Goal: Information Seeking & Learning: Learn about a topic

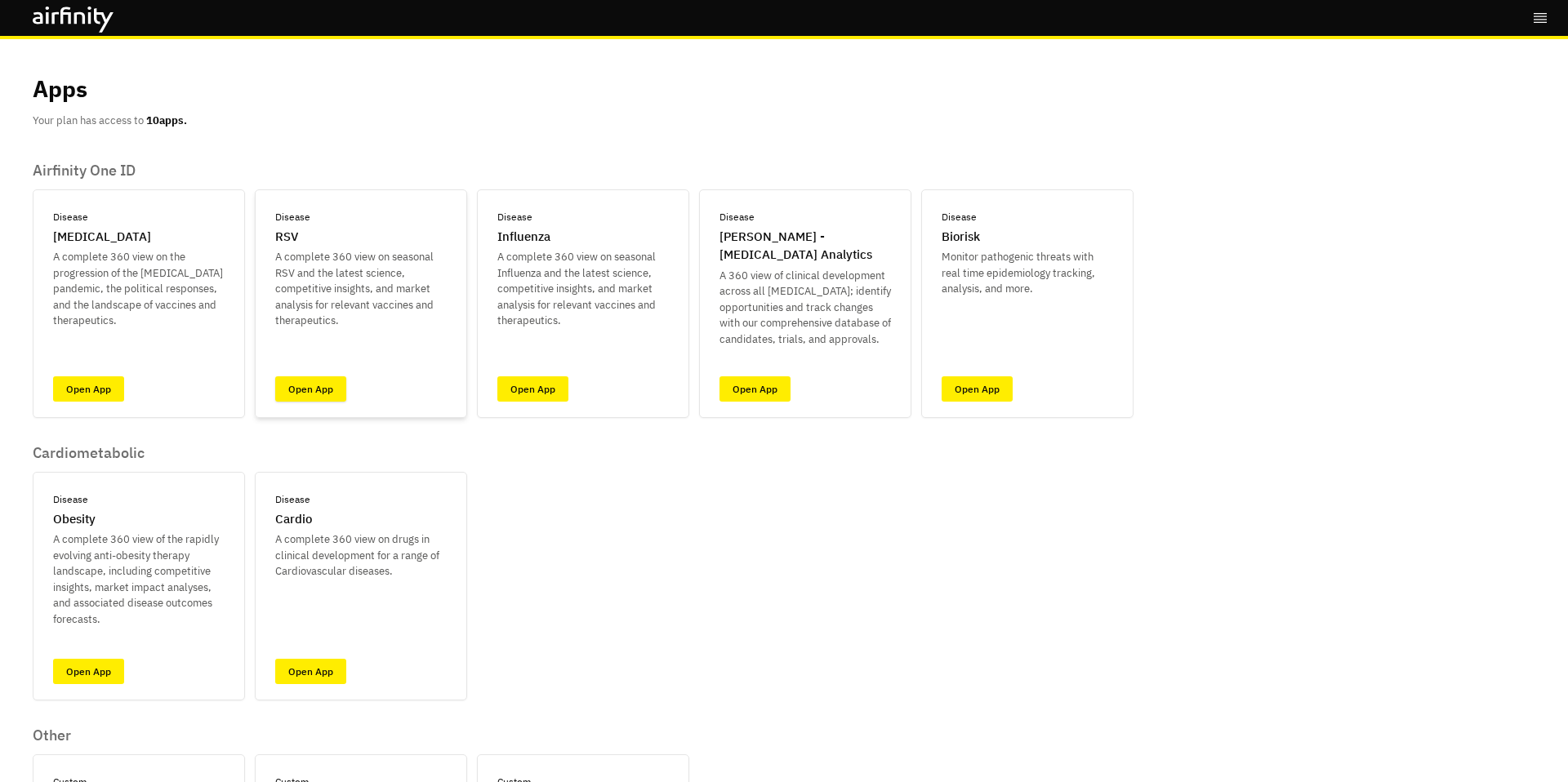
click at [320, 397] on link "Open App" at bounding box center [311, 388] width 71 height 25
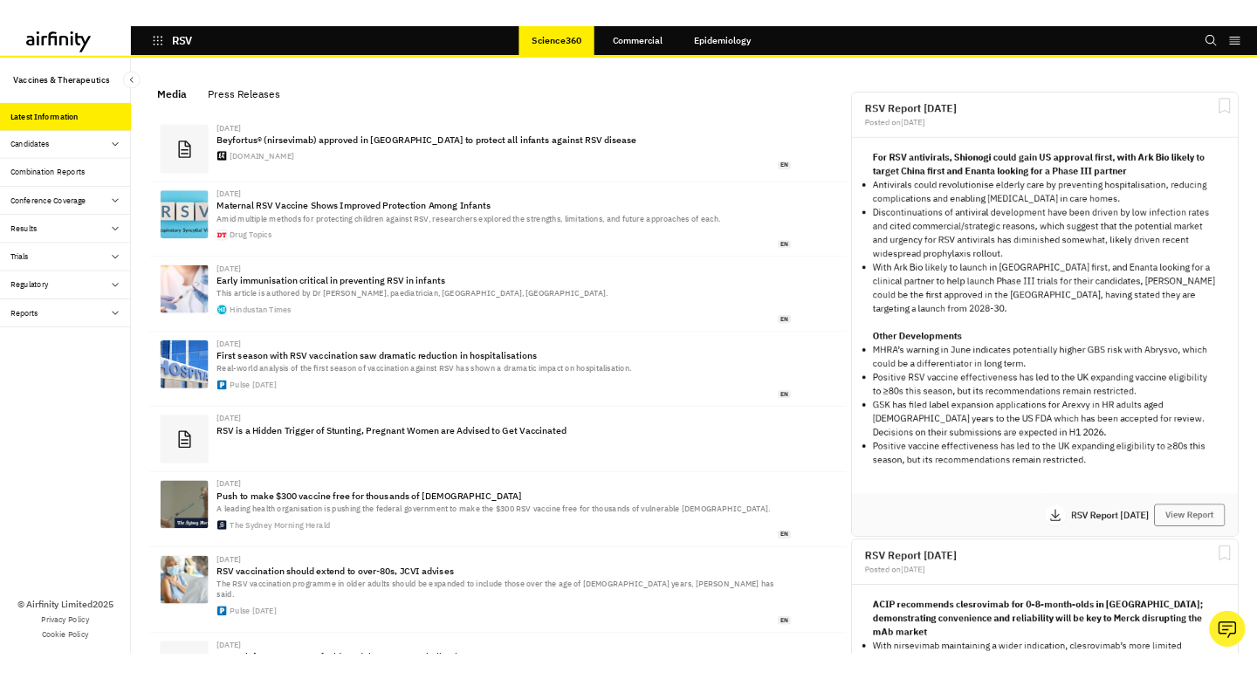
scroll to position [1099, 524]
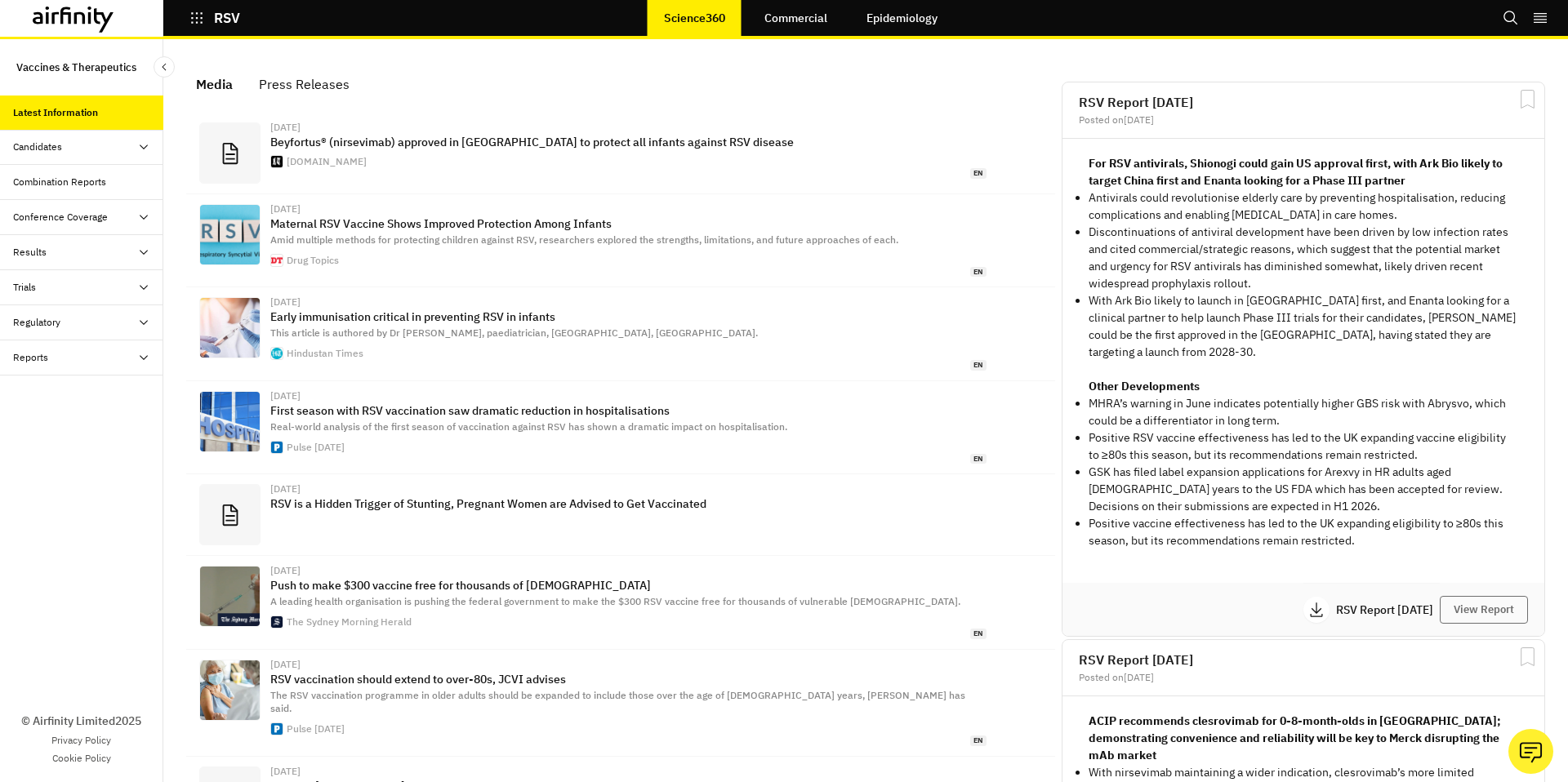
click at [769, 24] on link "Commercial" at bounding box center [795, 18] width 95 height 39
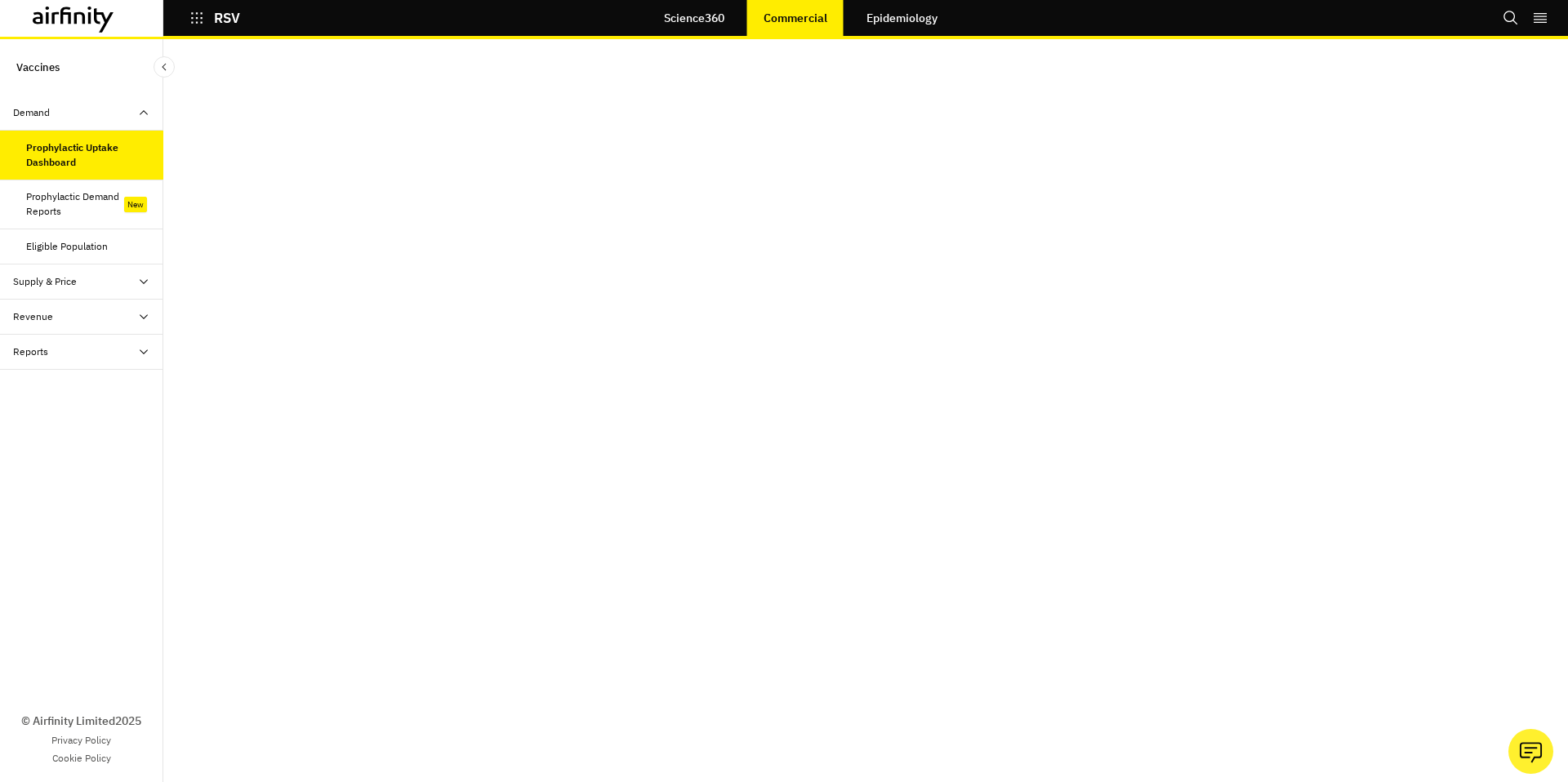
click at [94, 210] on div "Prophylactic Demand Reports" at bounding box center [75, 203] width 98 height 29
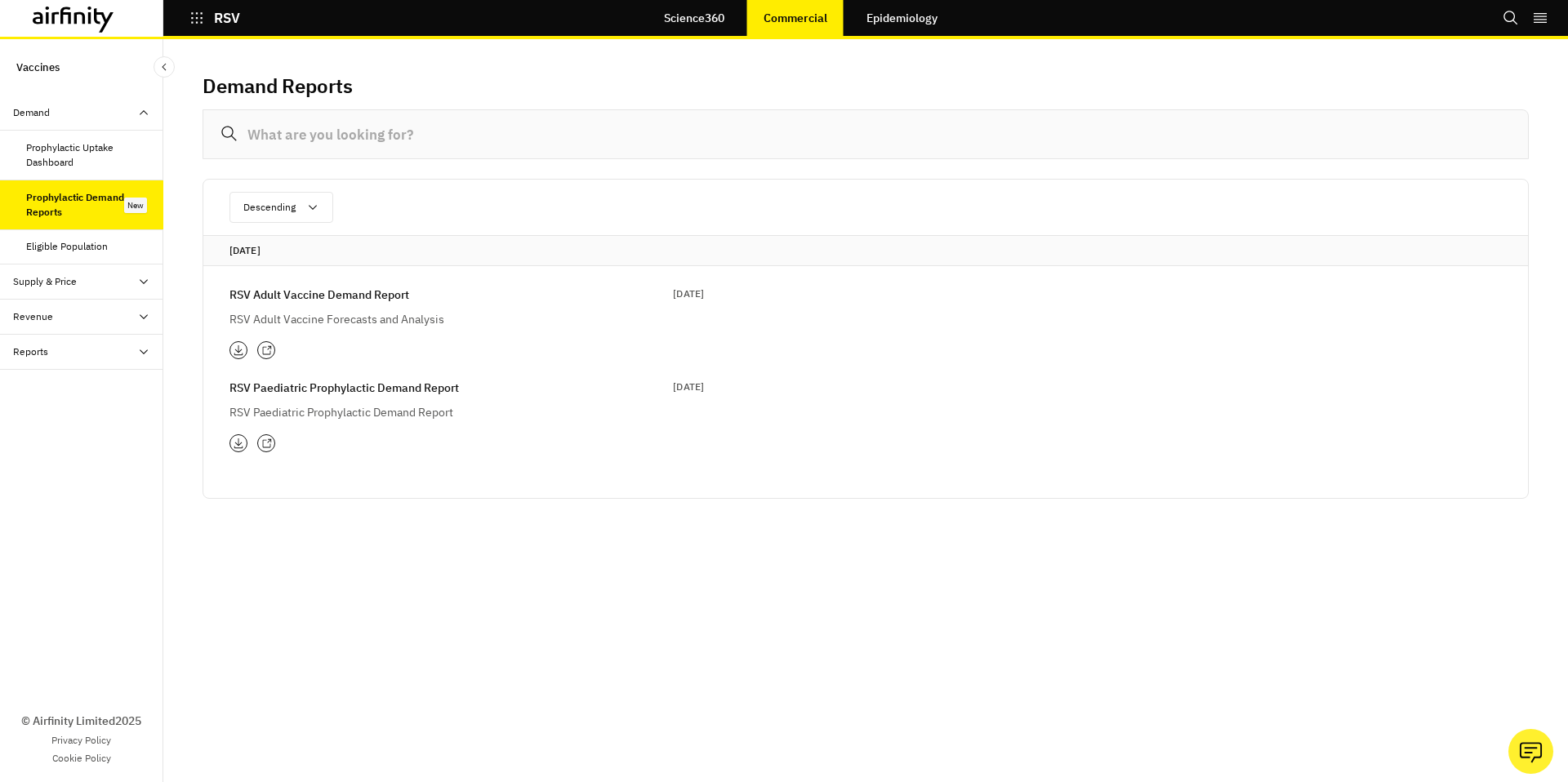
click at [373, 334] on div "RSV Adult Vaccine Demand Report [DATE] RSV Adult Vaccine Forecasts and Analysis" at bounding box center [466, 322] width 474 height 74
click at [375, 308] on div "RSV Adult Vaccine Demand Report [DATE] RSV Adult Vaccine Forecasts and Analysis" at bounding box center [466, 306] width 474 height 42
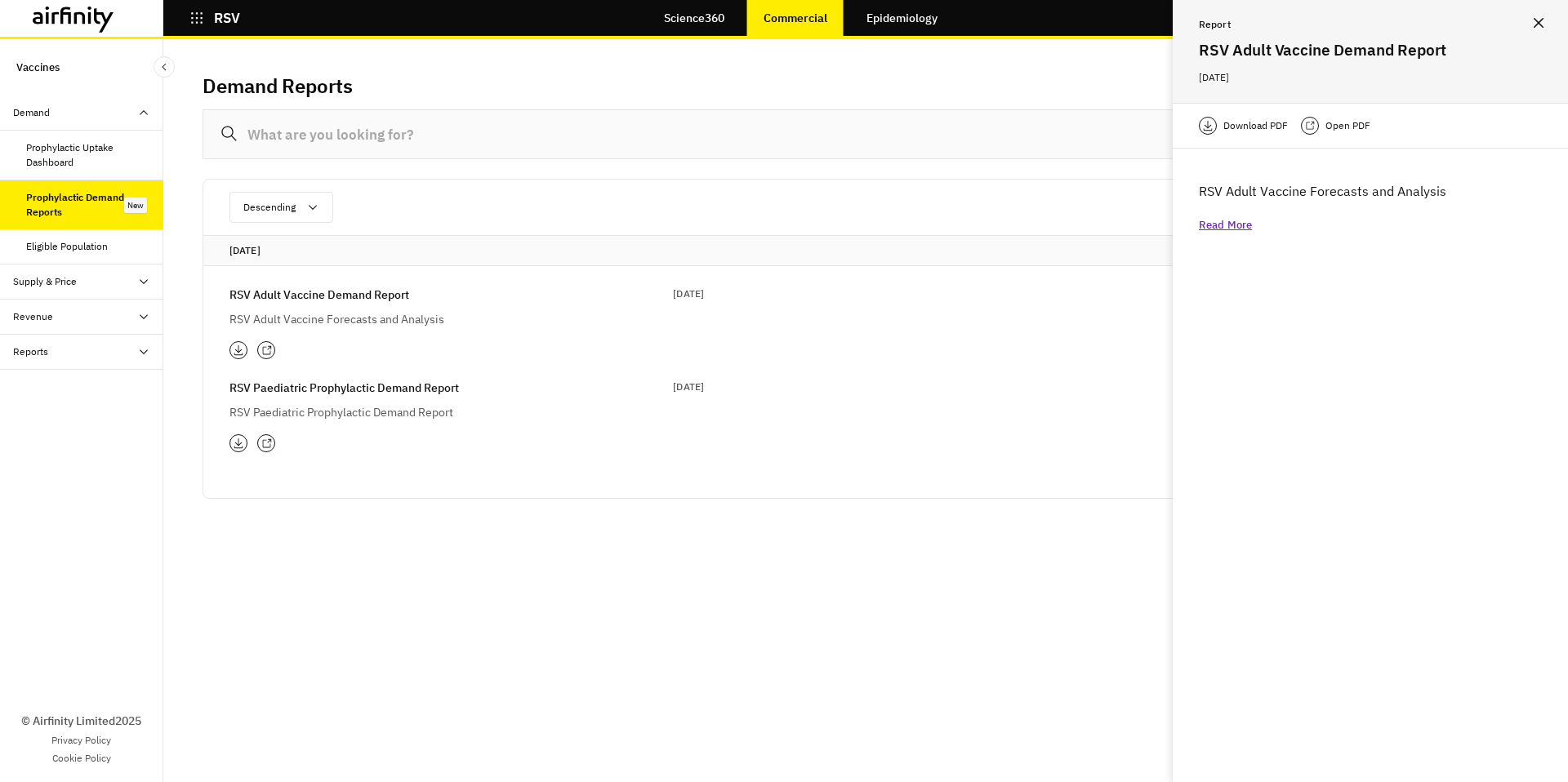
click at [1223, 225] on p "Read More" at bounding box center [1225, 224] width 53 height 16
